Goal: Information Seeking & Learning: Learn about a topic

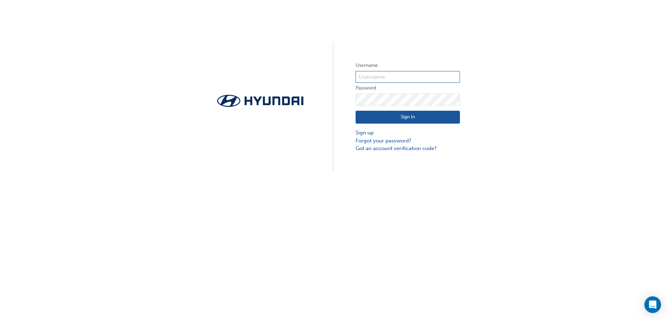
click at [413, 74] on input "text" at bounding box center [408, 77] width 104 height 12
type input "yasarozkul@hotmail.com"
click button "Sign In" at bounding box center [408, 117] width 104 height 13
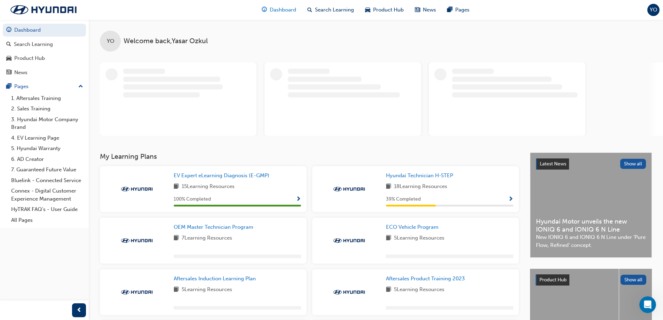
click at [281, 13] on span "Dashboard" at bounding box center [283, 10] width 26 height 8
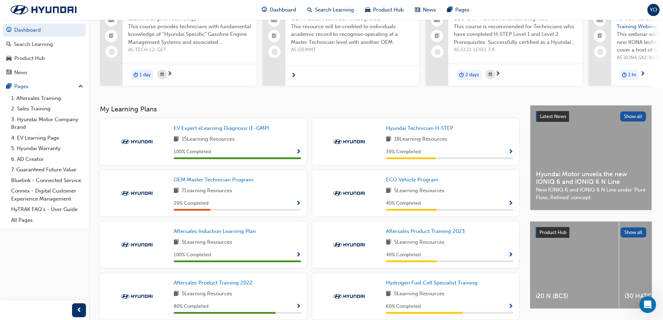
scroll to position [70, 0]
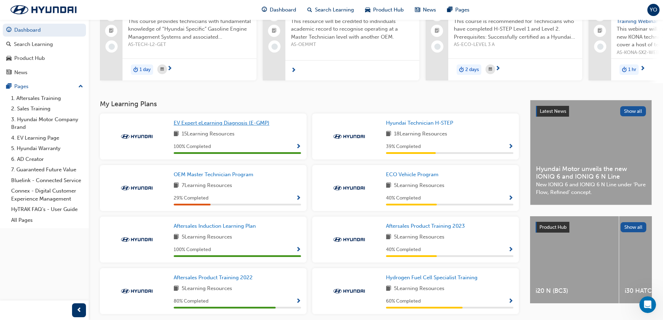
click at [231, 124] on span "EV Expert eLearning Diagnosis (E-GMP)" at bounding box center [222, 123] width 96 height 6
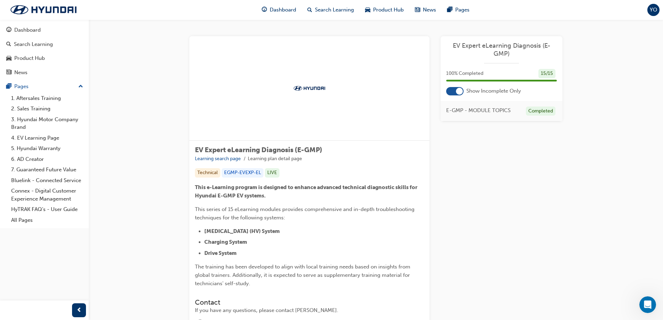
click at [456, 93] on div at bounding box center [454, 91] width 17 height 8
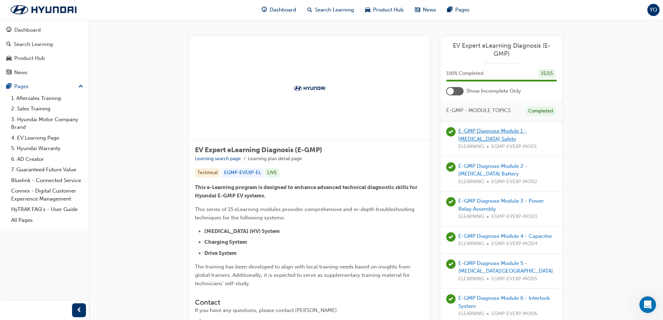
click at [508, 128] on link "E-GMP Diagnose Module 1 - [MEDICAL_DATA] Safety" at bounding box center [492, 135] width 68 height 14
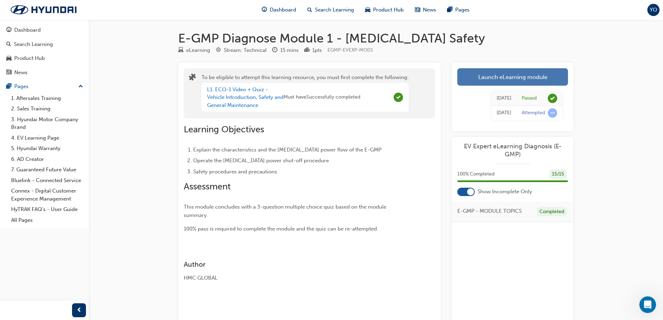
click at [492, 79] on link "Launch eLearning module" at bounding box center [512, 76] width 111 height 17
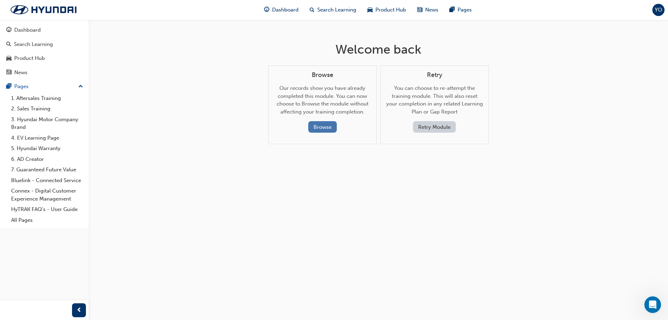
click at [328, 122] on button "Browse" at bounding box center [322, 126] width 29 height 11
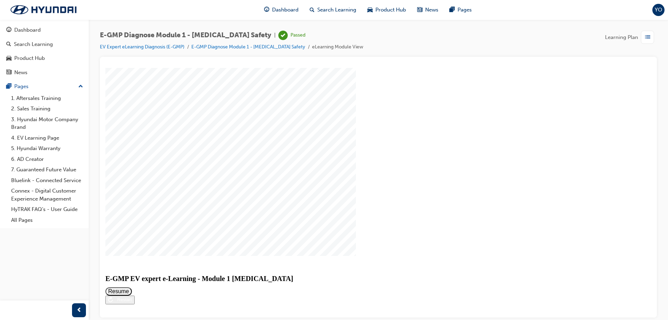
click at [132, 298] on div "Restart" at bounding box center [122, 299] width 19 height 5
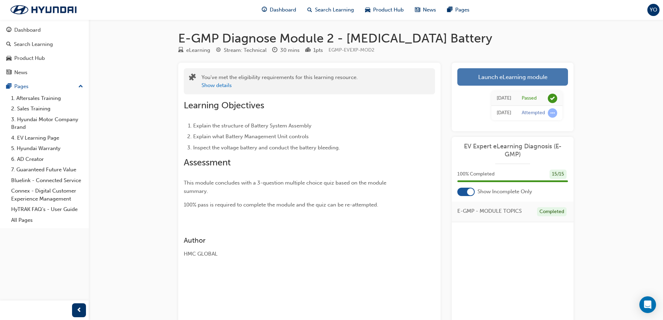
click at [488, 76] on link "Launch eLearning module" at bounding box center [512, 76] width 111 height 17
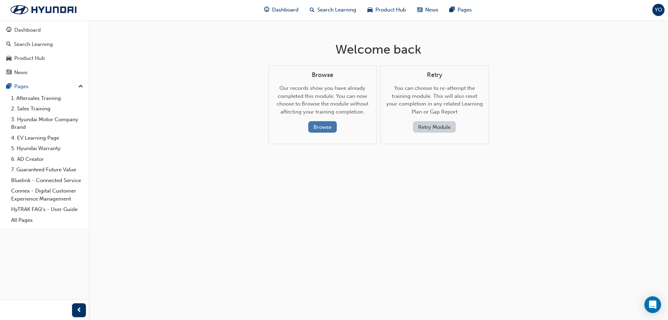
click at [324, 122] on button "Browse" at bounding box center [322, 126] width 29 height 11
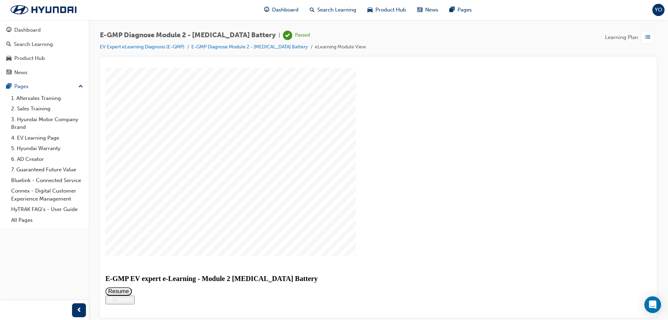
click at [132, 287] on button "Resume" at bounding box center [118, 291] width 26 height 8
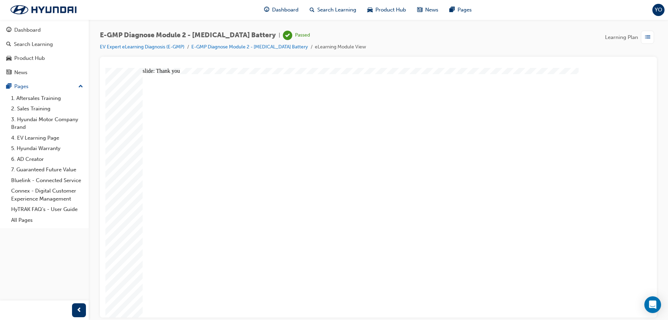
click at [135, 291] on div "slide: Question 1 Rectangle 1 Question 1 What is the primary role of the Batter…" at bounding box center [378, 193] width 546 height 250
drag, startPoint x: 136, startPoint y: 260, endPoint x: 163, endPoint y: 259, distance: 27.1
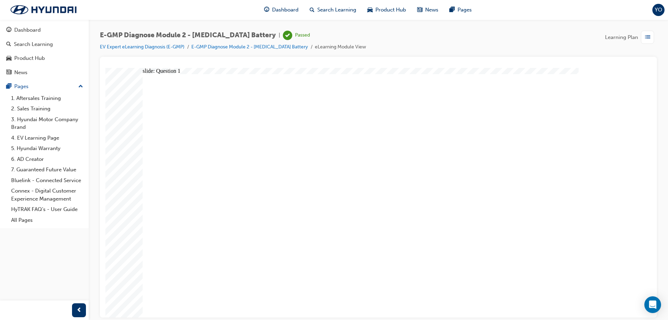
click at [668, 216] on div "E-GMP Diagnose Module 2 - High Voltage Battery | Passed EV Expert eLearning Dia…" at bounding box center [378, 160] width 579 height 283
click at [269, 50] on li "E-GMP Diagnose Module 2 - [MEDICAL_DATA] Battery" at bounding box center [253, 47] width 124 height 8
click at [273, 44] on li "E-GMP Diagnose Module 2 - [MEDICAL_DATA] Battery" at bounding box center [253, 47] width 124 height 8
click at [272, 48] on link "E-GMP Diagnose Module 2 - [MEDICAL_DATA] Battery" at bounding box center [249, 47] width 117 height 6
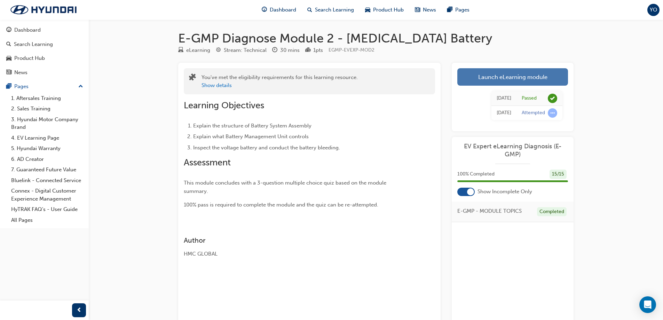
click at [543, 82] on link "Launch eLearning module" at bounding box center [512, 76] width 111 height 17
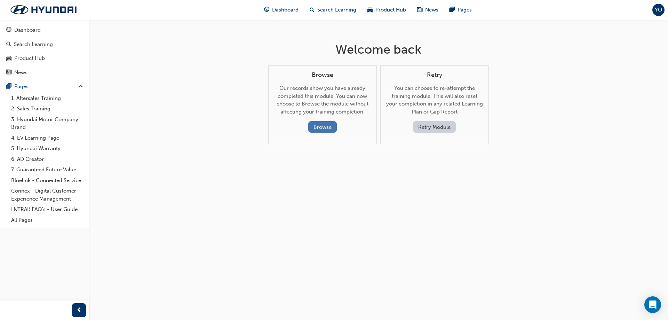
click at [321, 125] on button "Browse" at bounding box center [322, 126] width 29 height 11
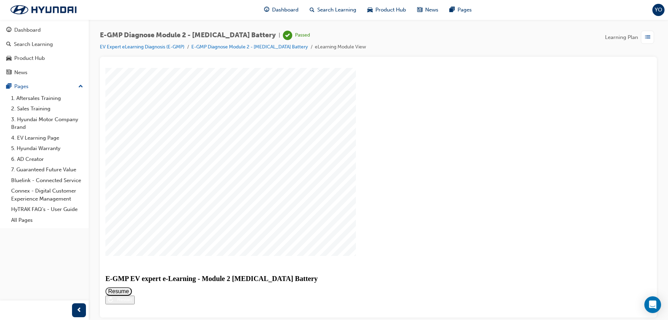
click at [132, 297] on div "Restart" at bounding box center [122, 299] width 19 height 5
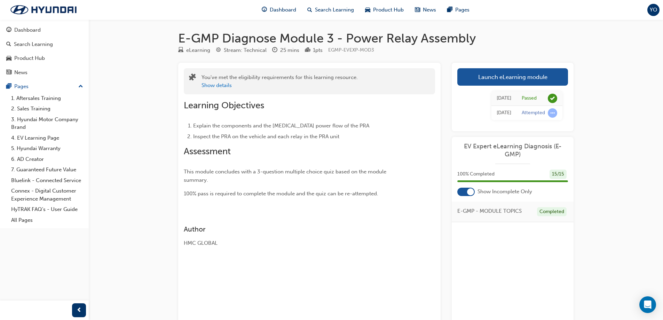
click at [508, 76] on link "Launch eLearning module" at bounding box center [512, 76] width 111 height 17
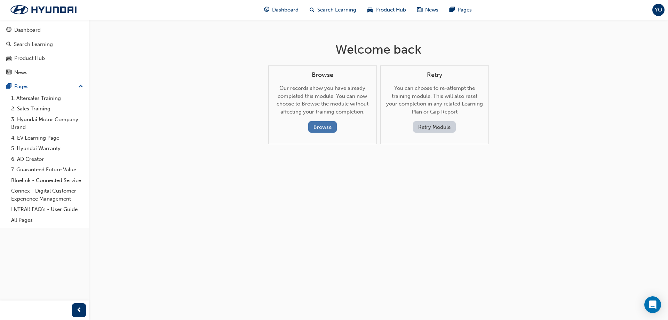
click at [325, 125] on button "Browse" at bounding box center [322, 126] width 29 height 11
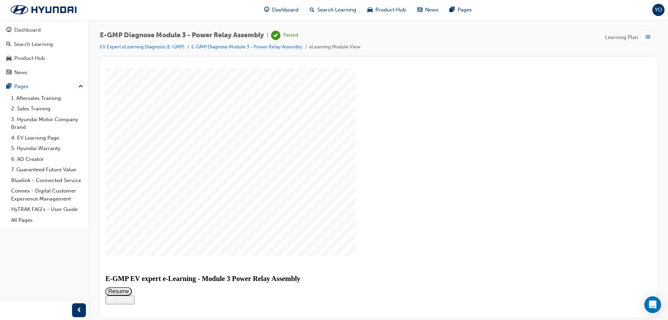
click at [132, 287] on button "Resume" at bounding box center [118, 291] width 26 height 8
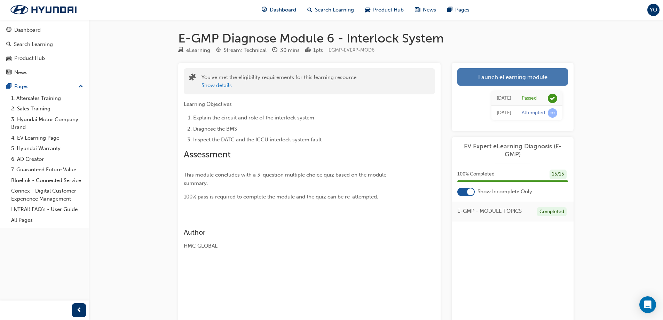
click at [511, 76] on link "Launch eLearning module" at bounding box center [512, 76] width 111 height 17
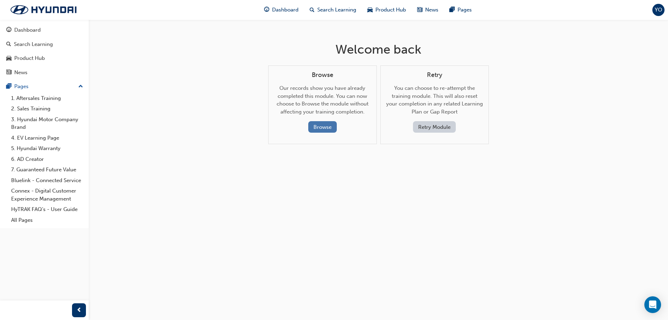
click at [324, 126] on button "Browse" at bounding box center [322, 126] width 29 height 11
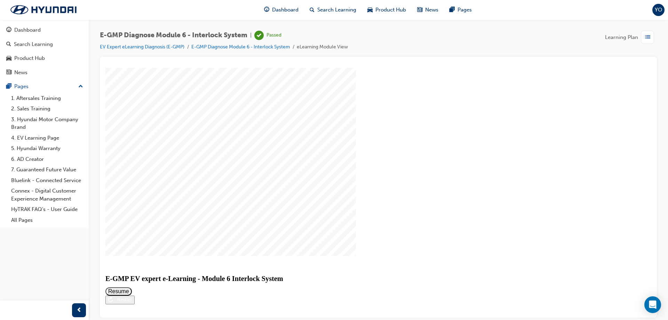
click at [132, 287] on button "Resume" at bounding box center [118, 291] width 26 height 8
